Goal: Task Accomplishment & Management: Manage account settings

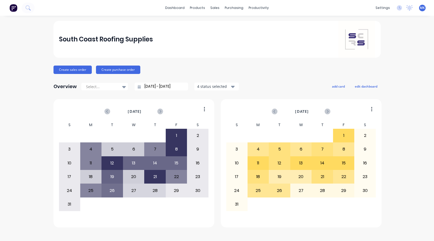
click at [421, 10] on span "MK" at bounding box center [422, 8] width 5 height 5
click at [381, 67] on div "Sign out" at bounding box center [378, 65] width 14 height 5
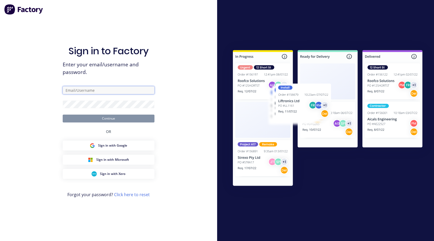
click at [73, 91] on input "text" at bounding box center [109, 90] width 92 height 8
type input "[EMAIL_ADDRESS][DOMAIN_NAME]"
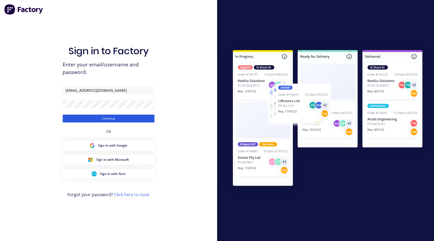
click at [93, 116] on button "Continue" at bounding box center [109, 119] width 92 height 8
